Goal: Transaction & Acquisition: Book appointment/travel/reservation

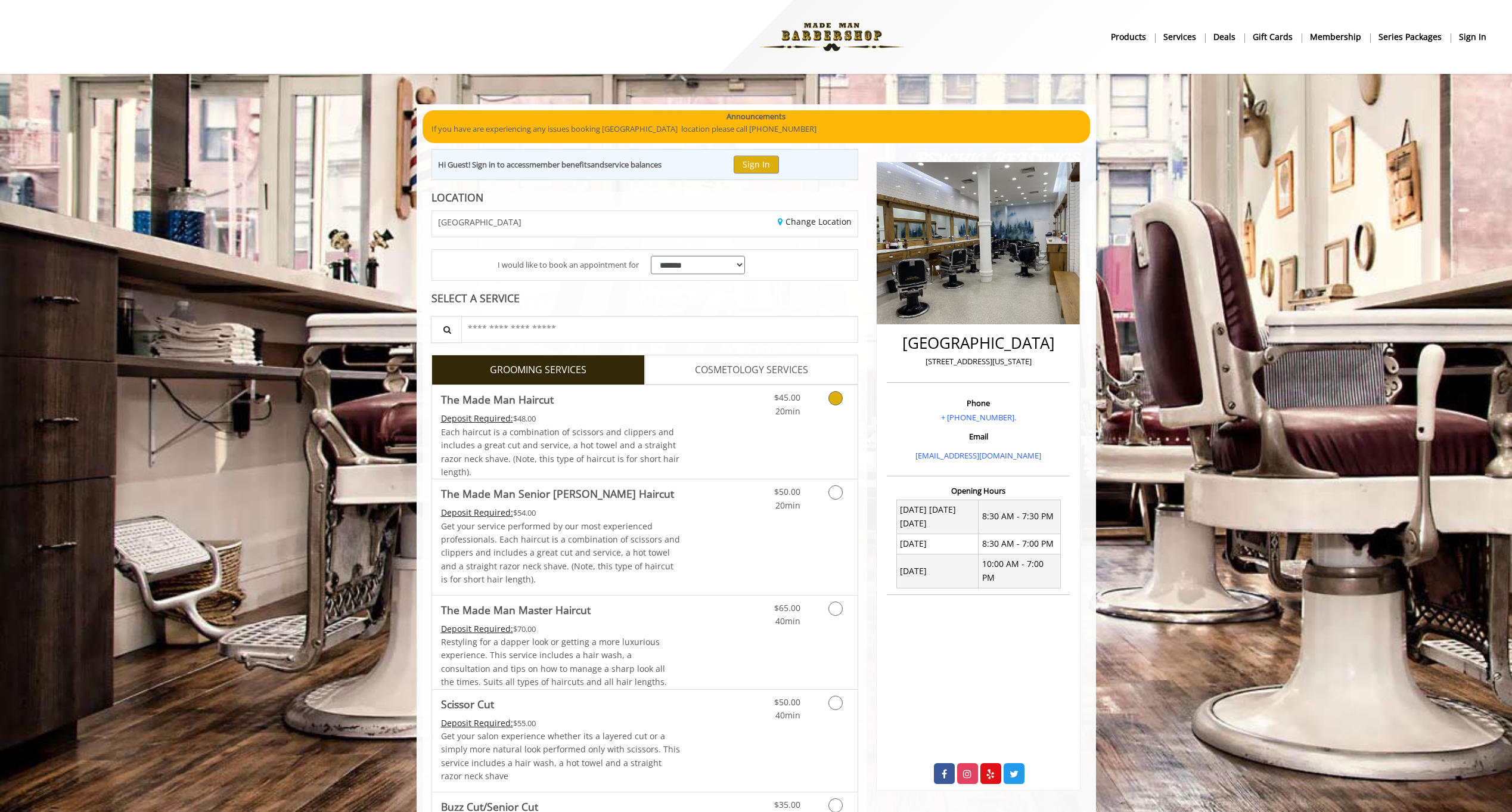
click at [713, 419] on link "Discounted Price" at bounding box center [715, 432] width 71 height 94
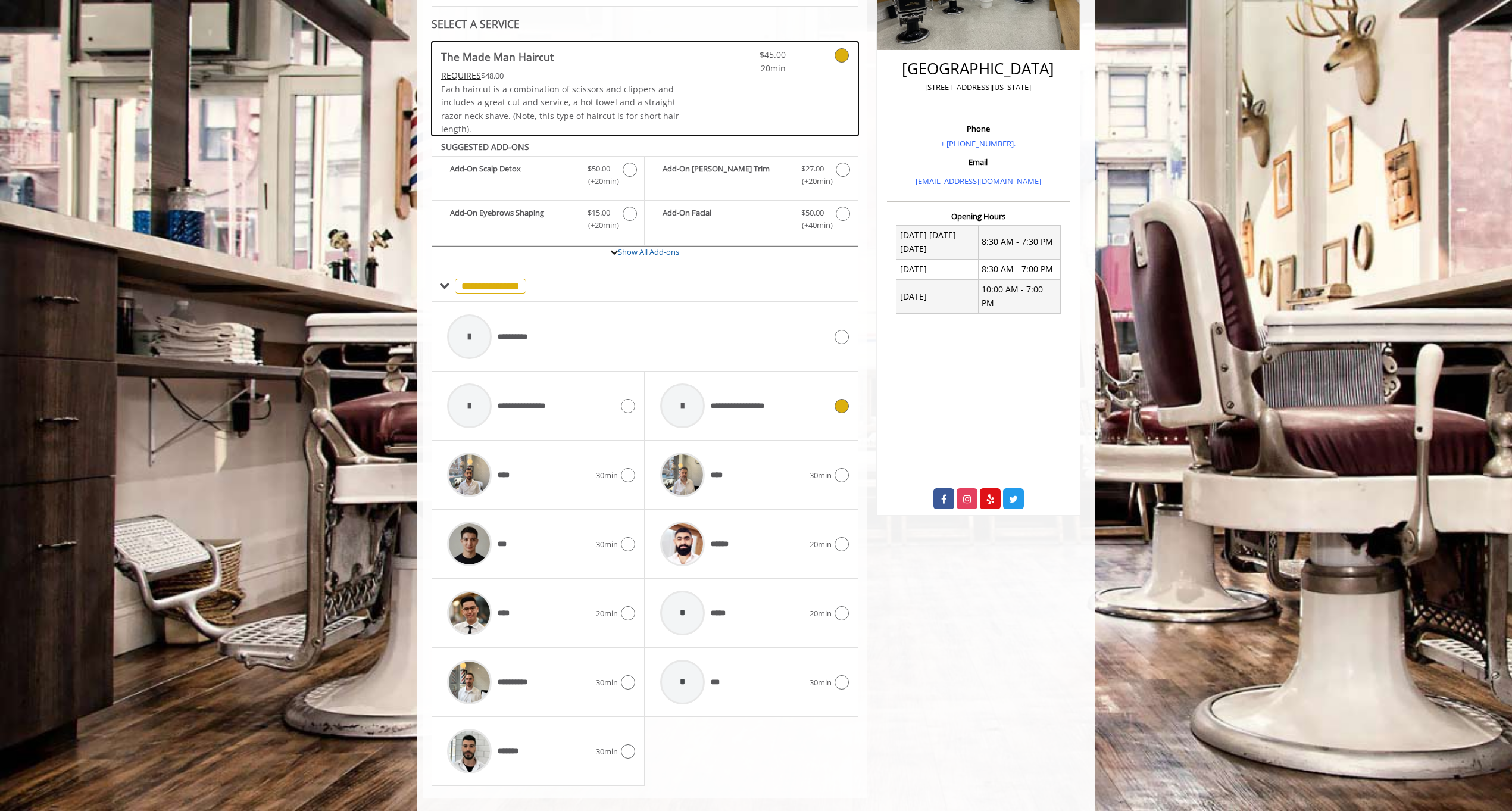
scroll to position [291, 0]
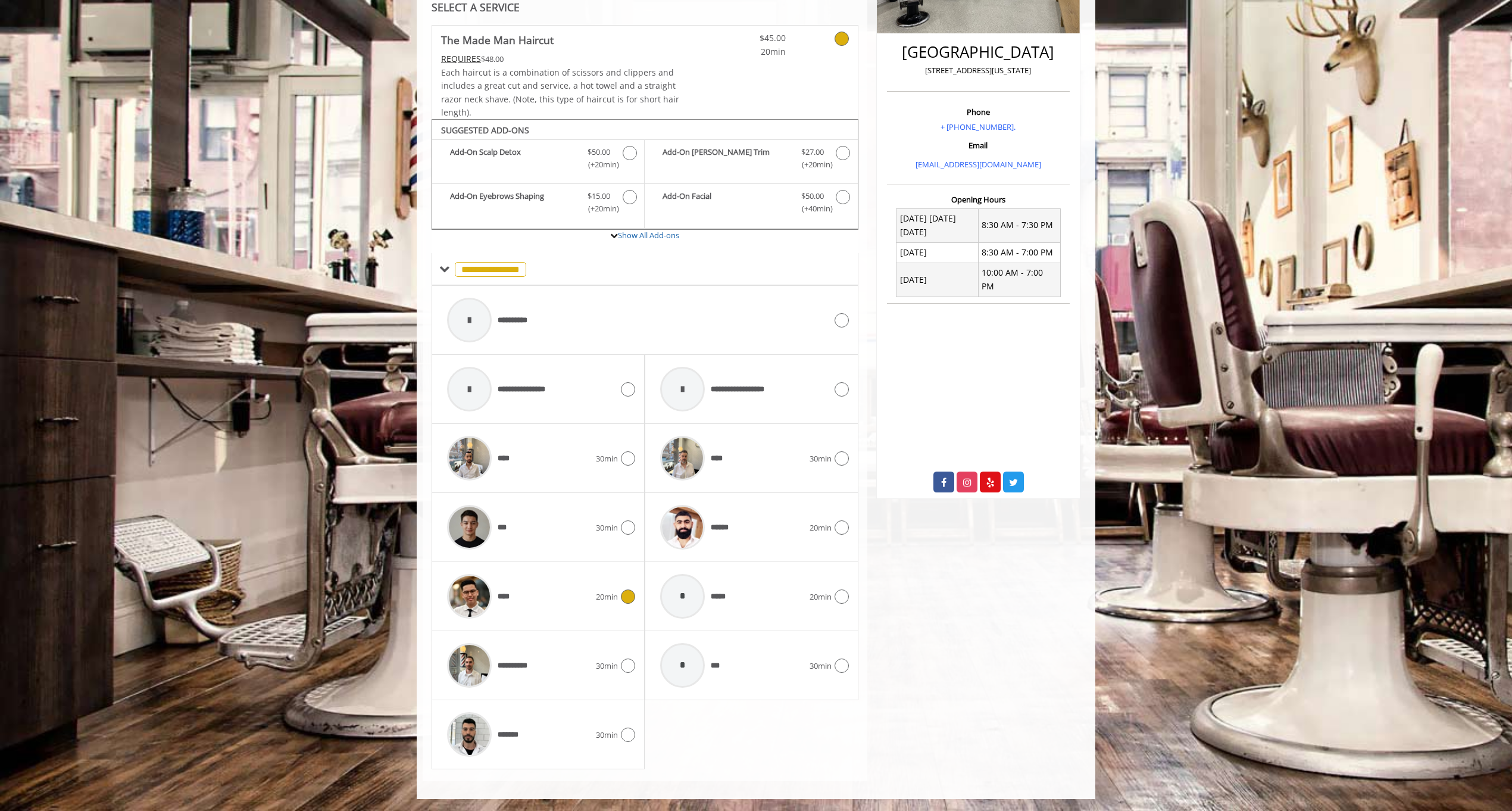
click at [538, 594] on div "****" at bounding box center [518, 596] width 155 height 57
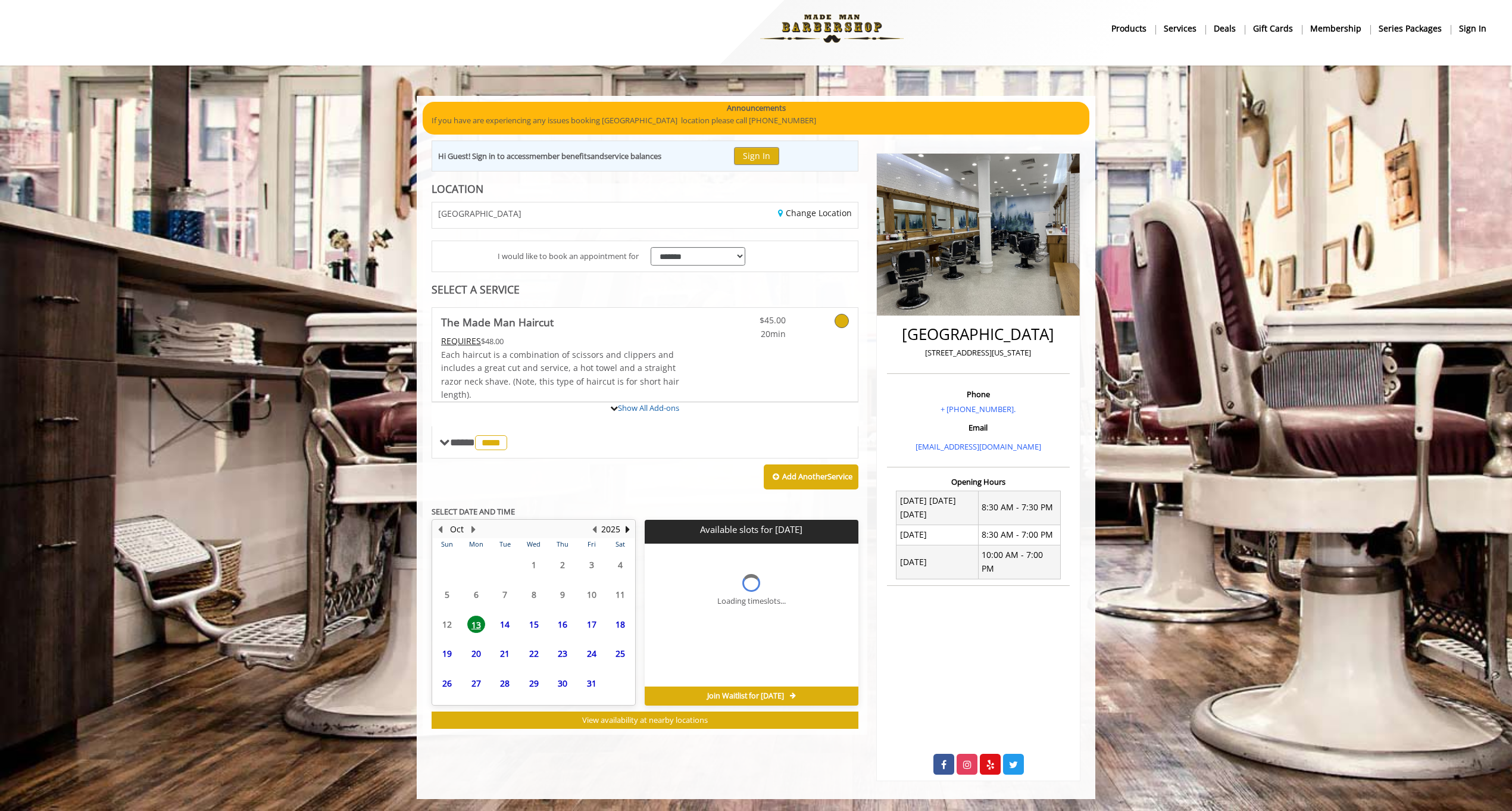
scroll to position [0, 0]
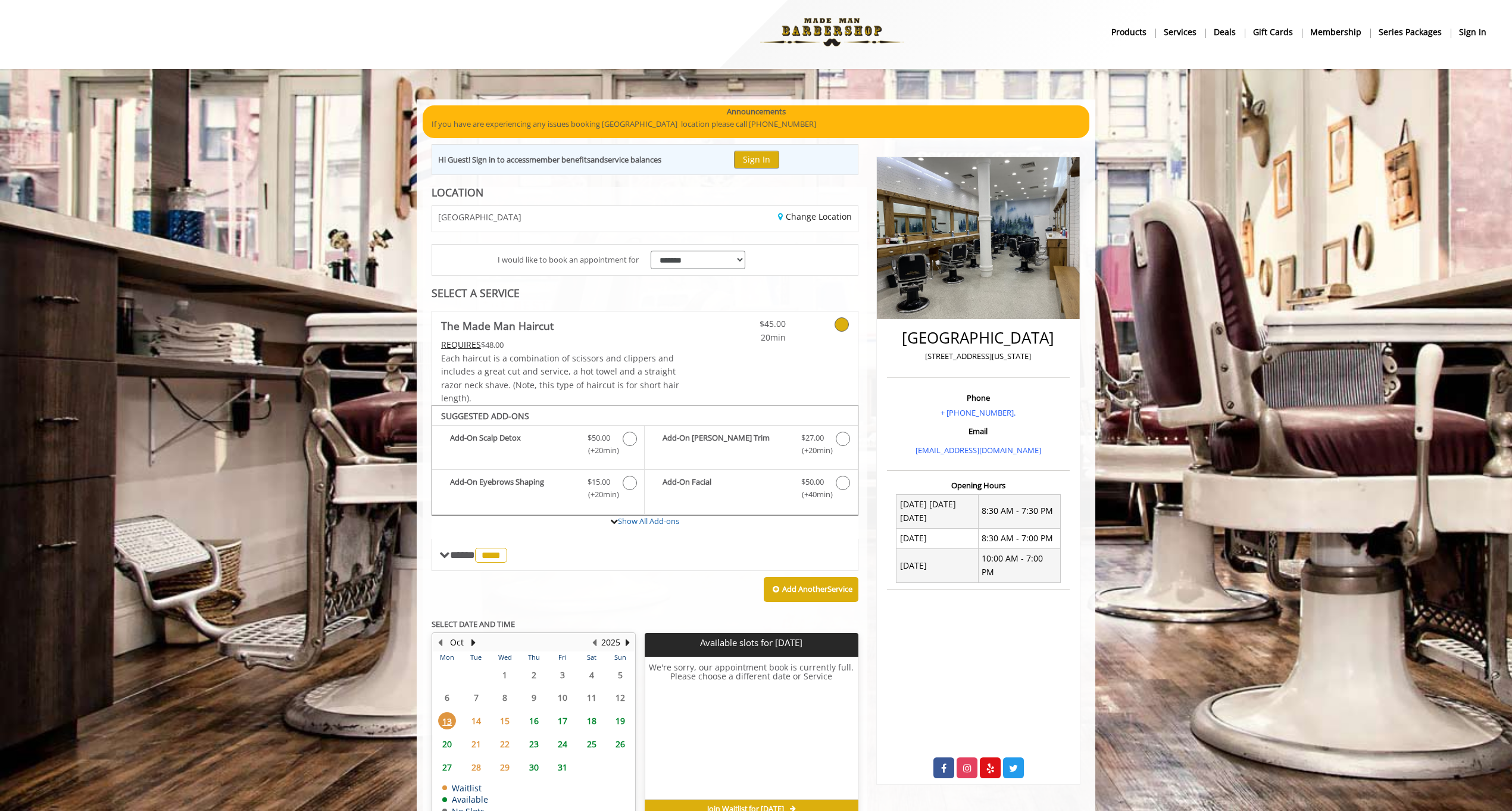
click at [535, 718] on span "16" at bounding box center [534, 720] width 18 height 17
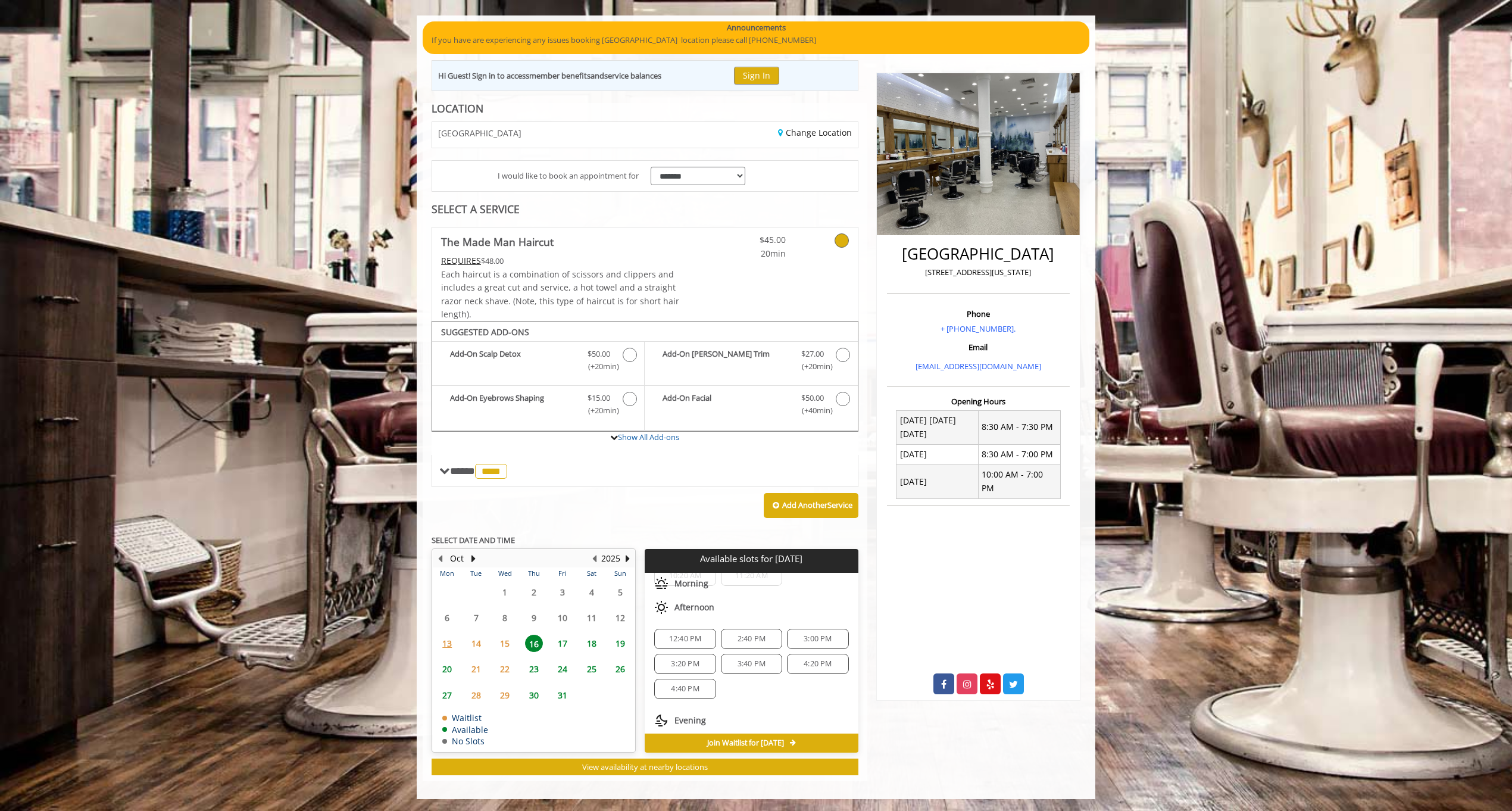
scroll to position [104, 0]
click at [567, 647] on span "17" at bounding box center [562, 643] width 18 height 17
click at [539, 635] on span "16" at bounding box center [534, 643] width 18 height 17
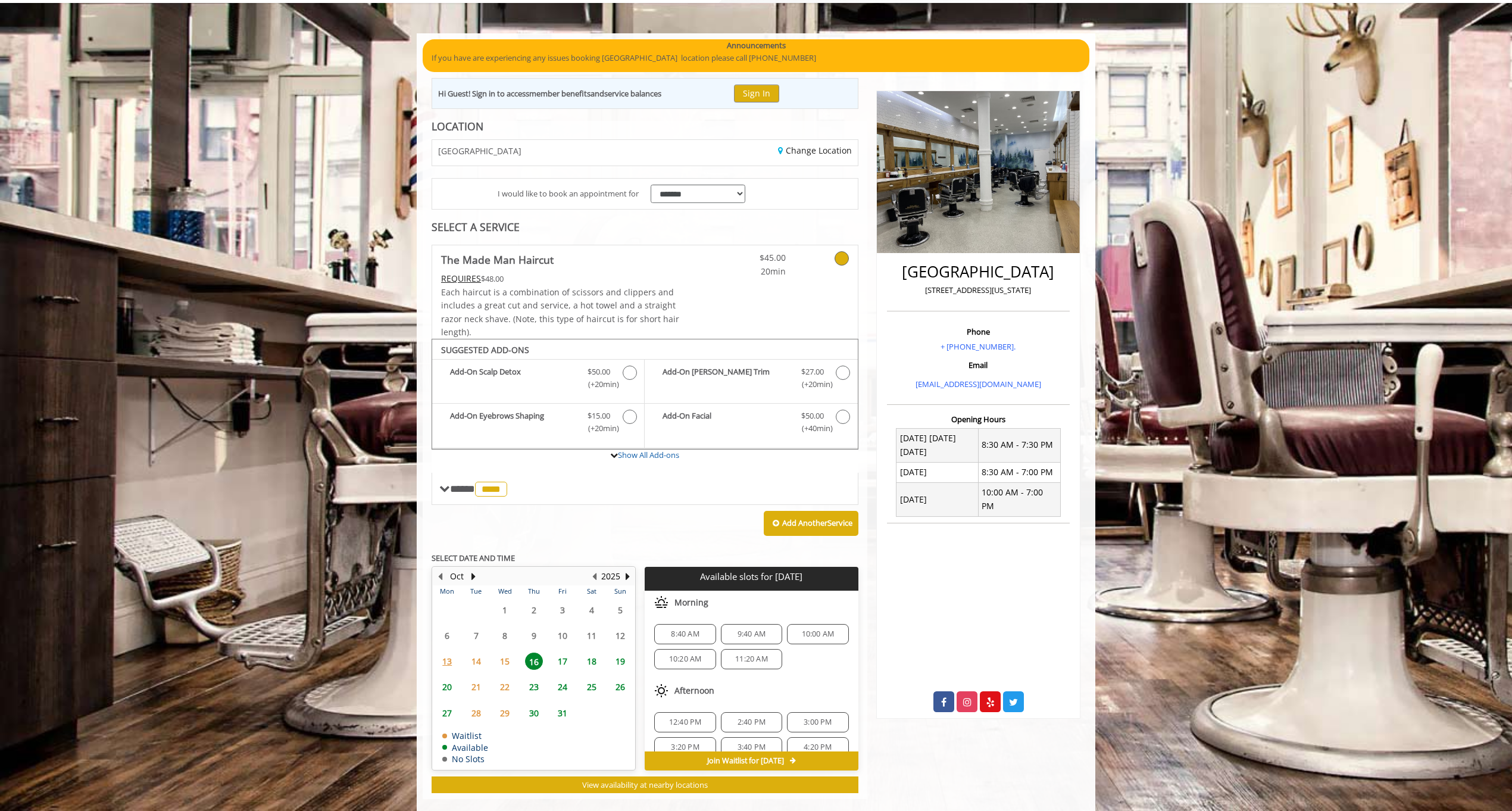
scroll to position [89, 0]
